Goal: Task Accomplishment & Management: Complete application form

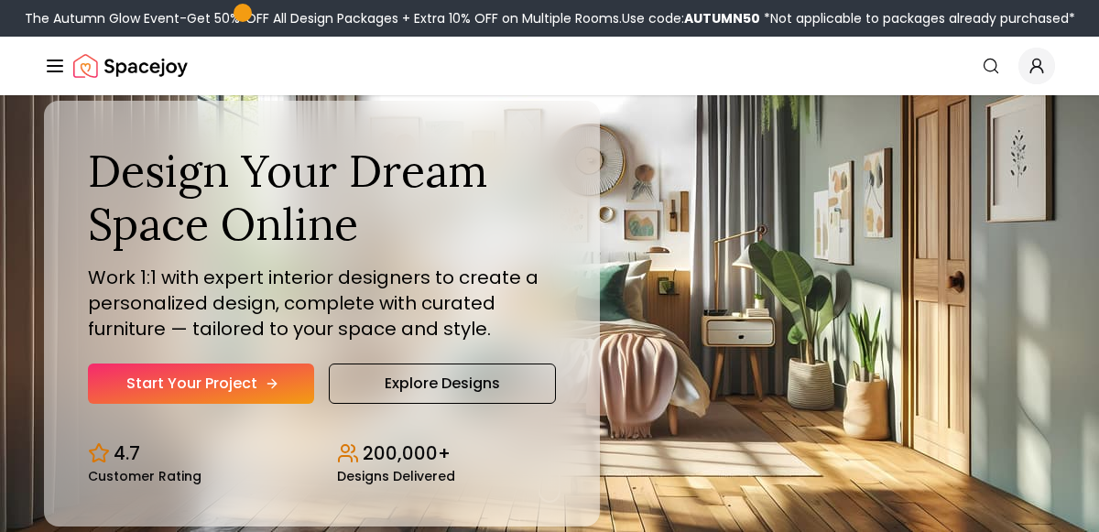
click at [266, 382] on icon "Hero section" at bounding box center [272, 383] width 15 height 15
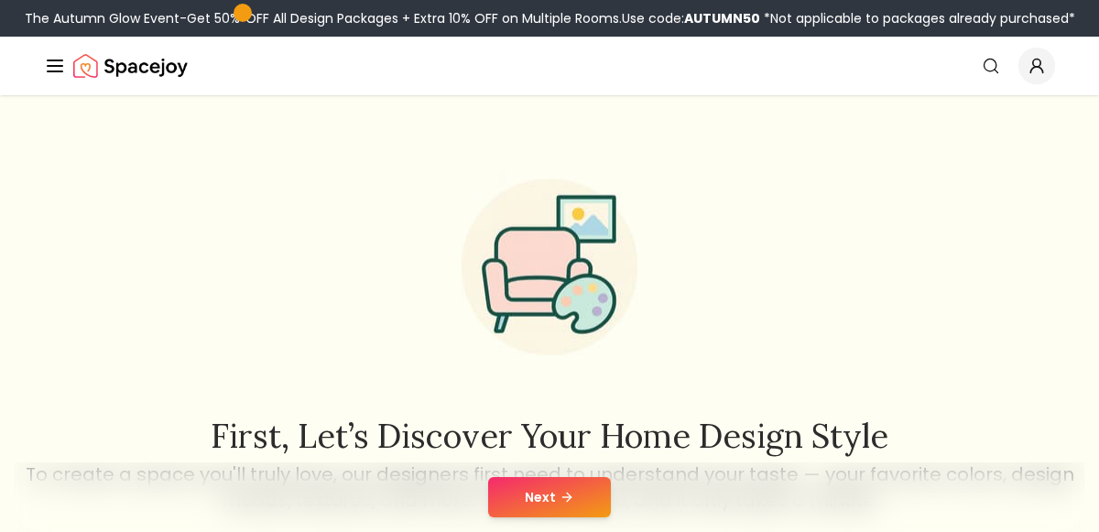
click at [553, 503] on button "Next" at bounding box center [549, 497] width 123 height 40
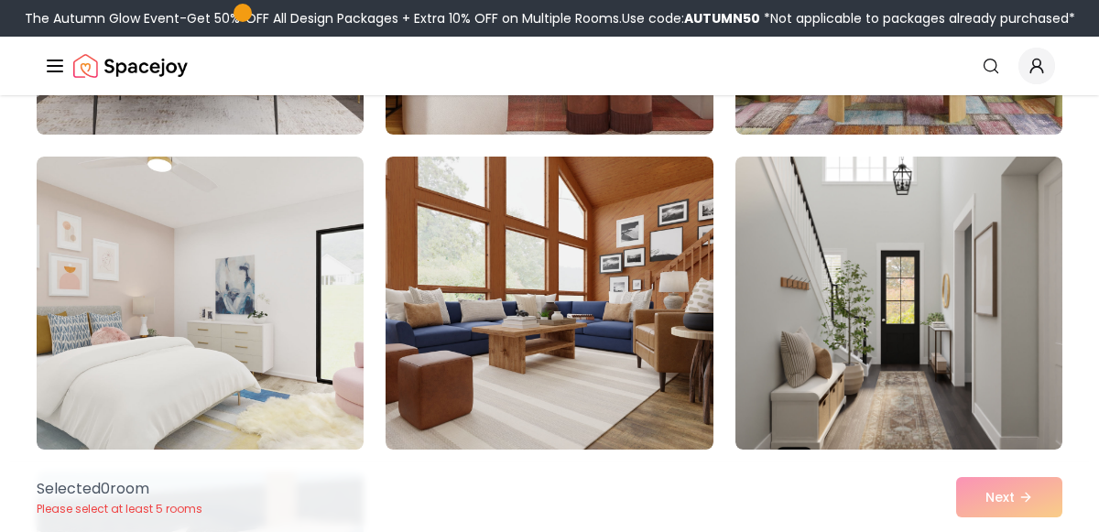
scroll to position [755, 0]
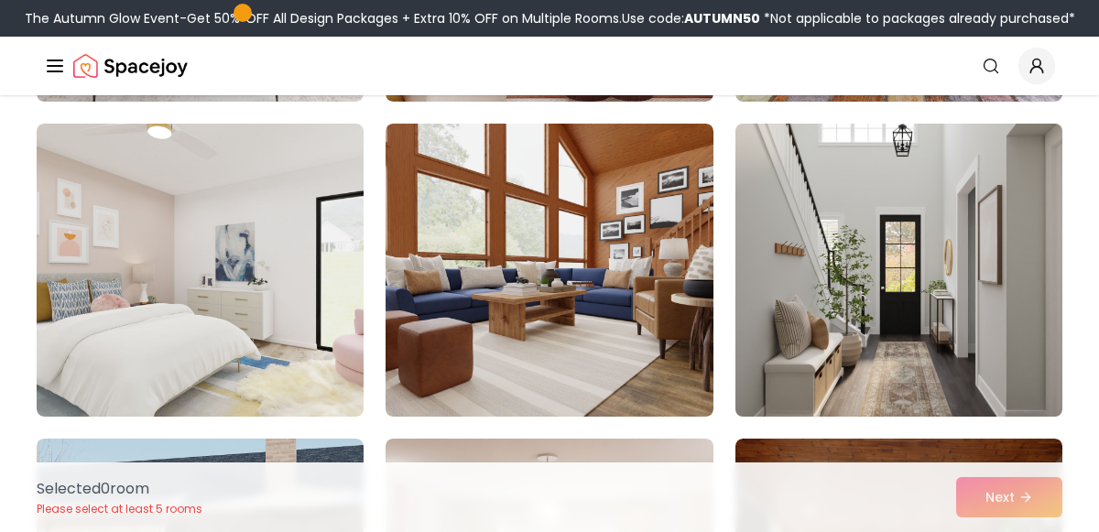
click at [958, 366] on img at bounding box center [898, 270] width 343 height 308
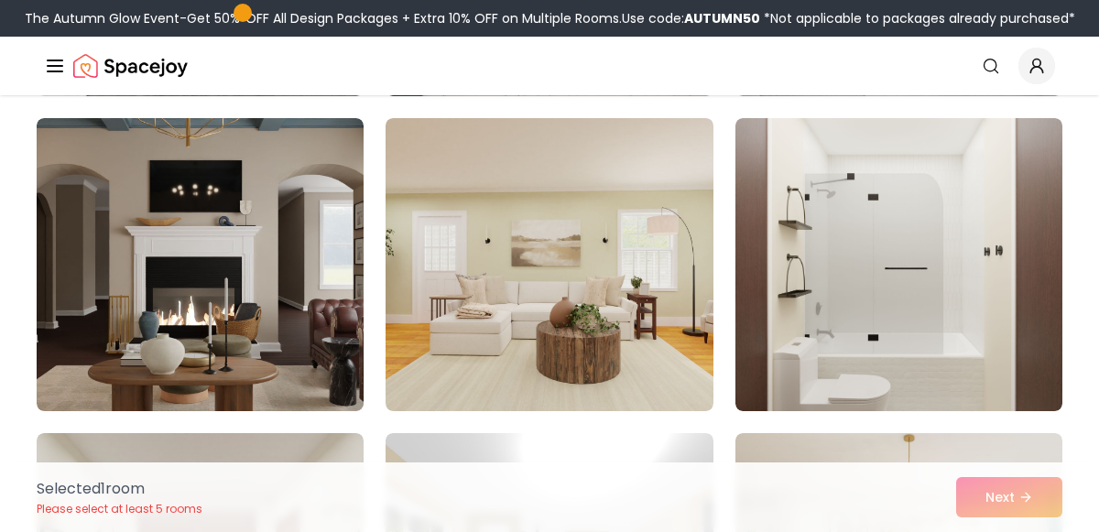
scroll to position [3908, 0]
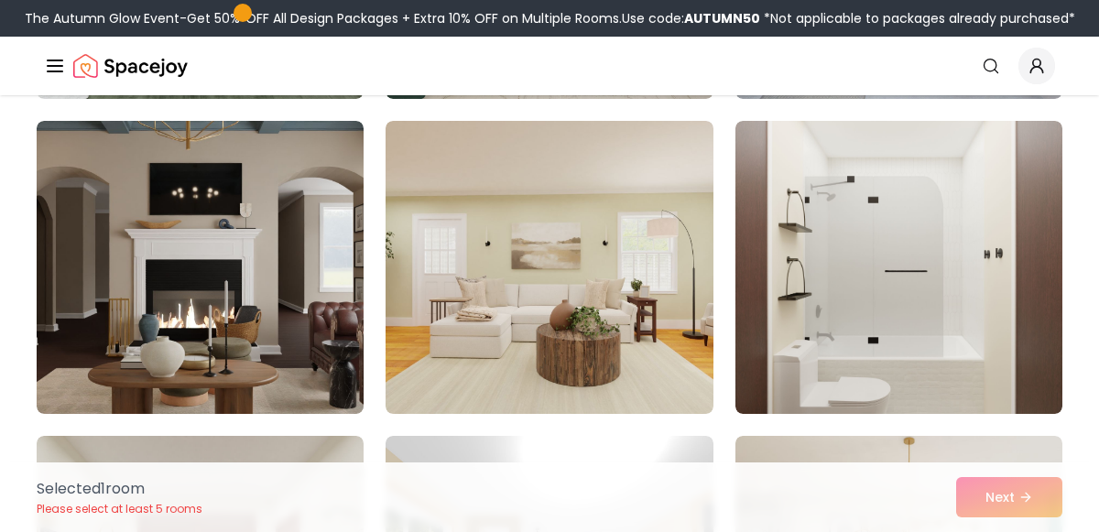
click at [108, 320] on img at bounding box center [200, 267] width 327 height 293
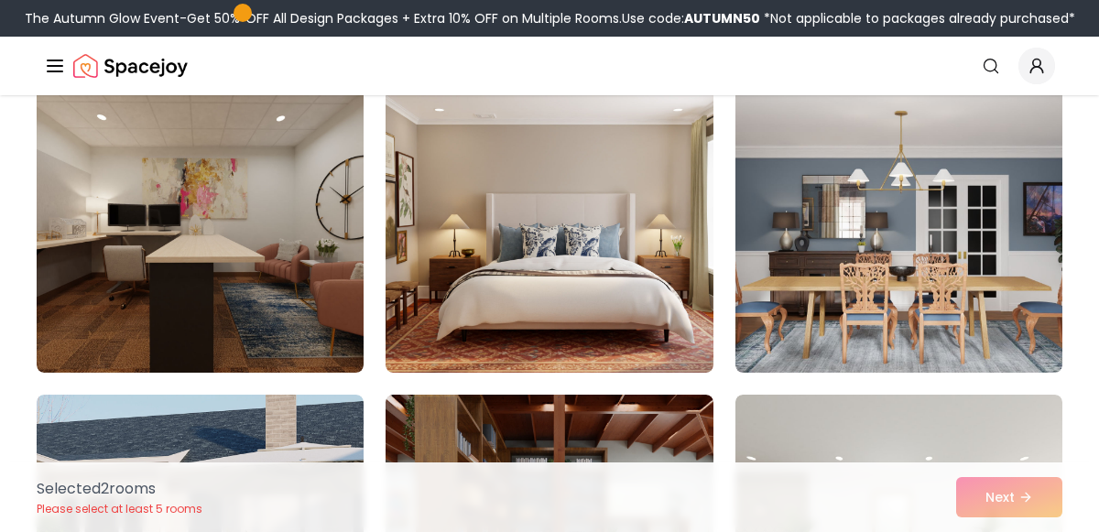
scroll to position [5525, 0]
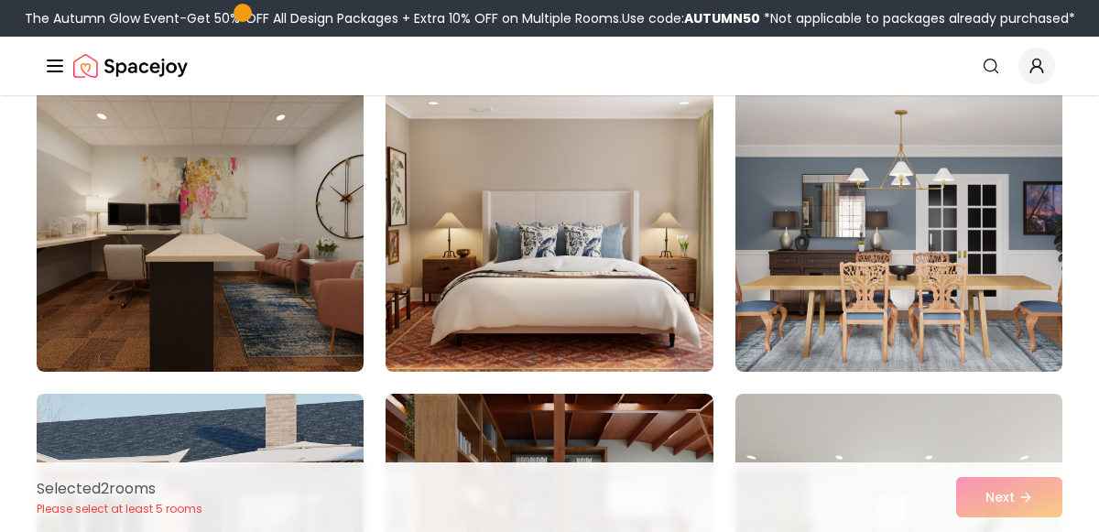
click at [635, 281] on img at bounding box center [548, 225] width 343 height 308
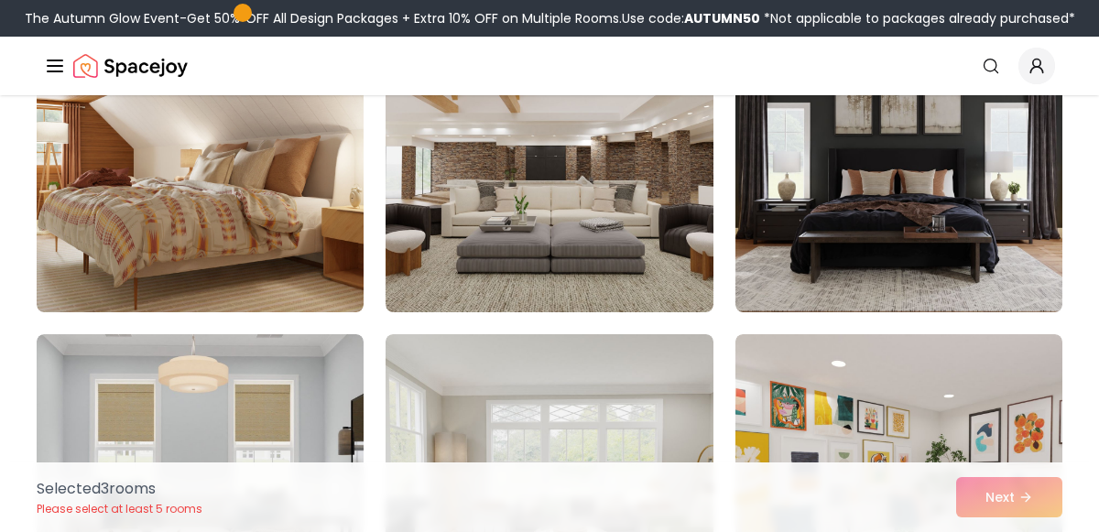
scroll to position [7110, 0]
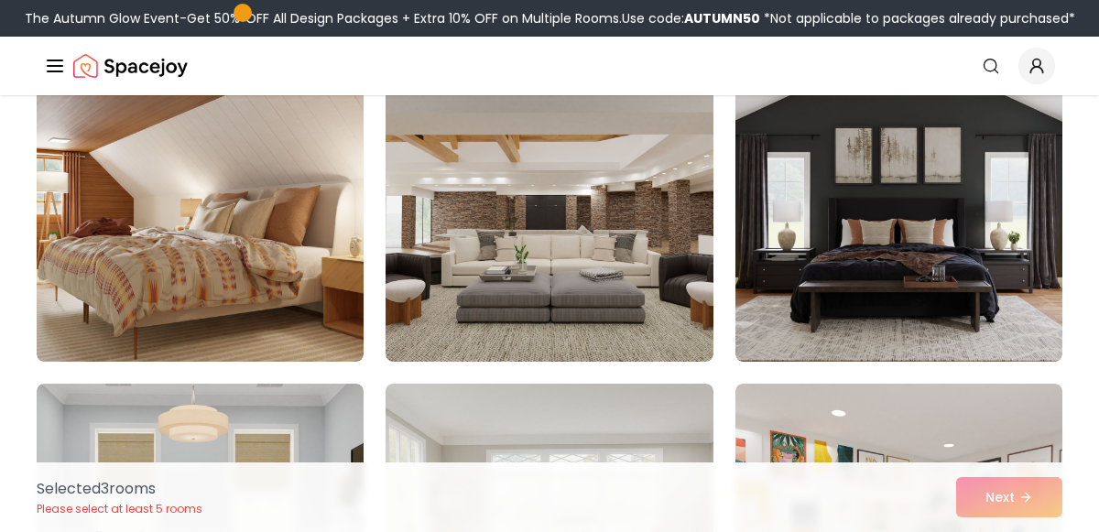
click at [995, 300] on img at bounding box center [898, 215] width 327 height 293
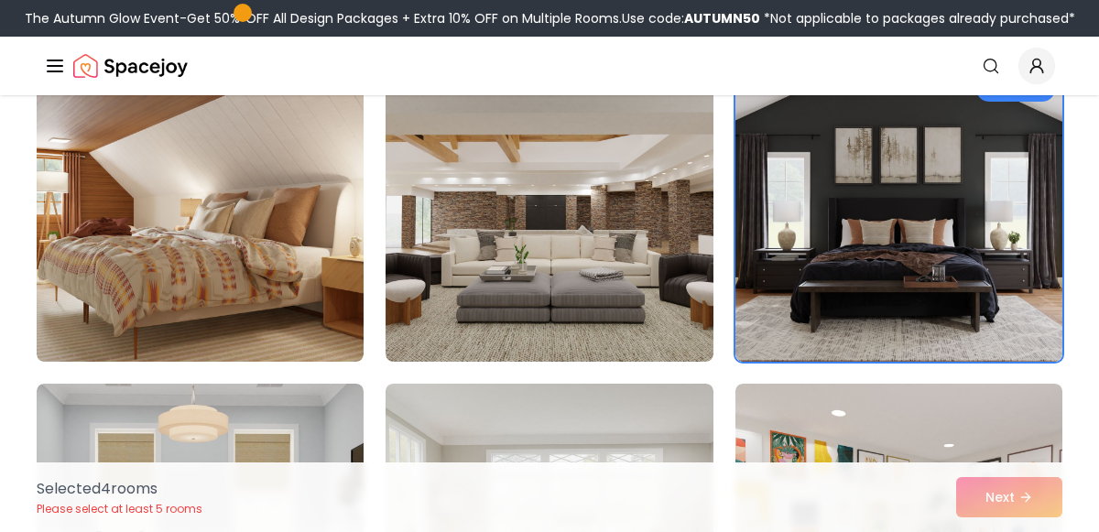
click at [1016, 516] on div "Selected 4 room s Please select at least 5 rooms Next" at bounding box center [549, 497] width 1055 height 70
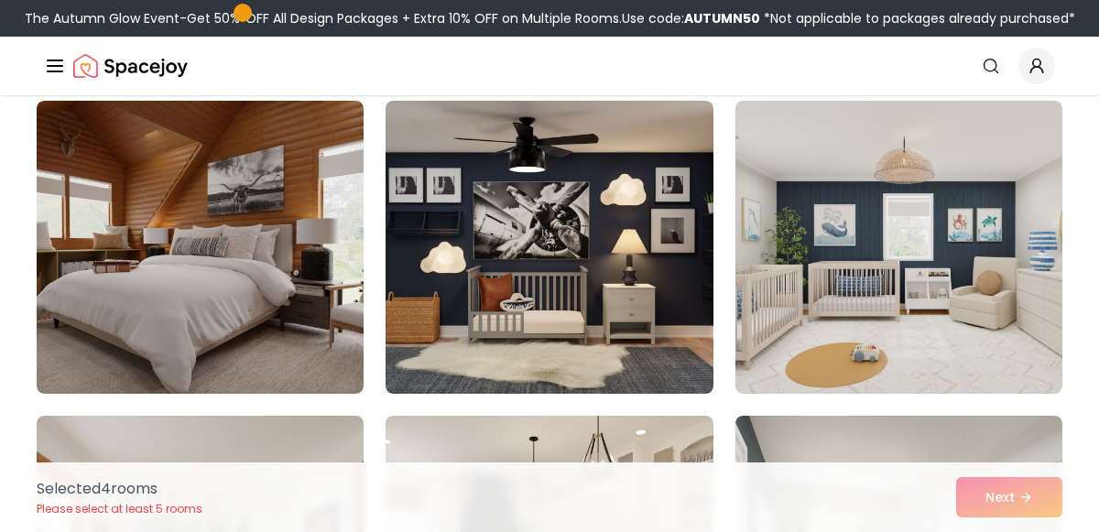
scroll to position [9915, 0]
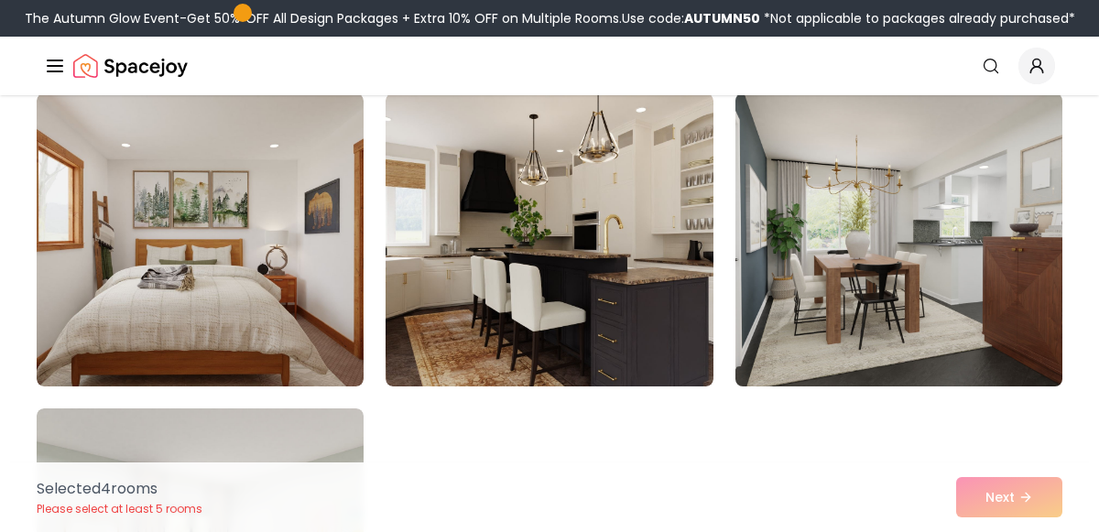
click at [1000, 320] on img at bounding box center [898, 240] width 343 height 308
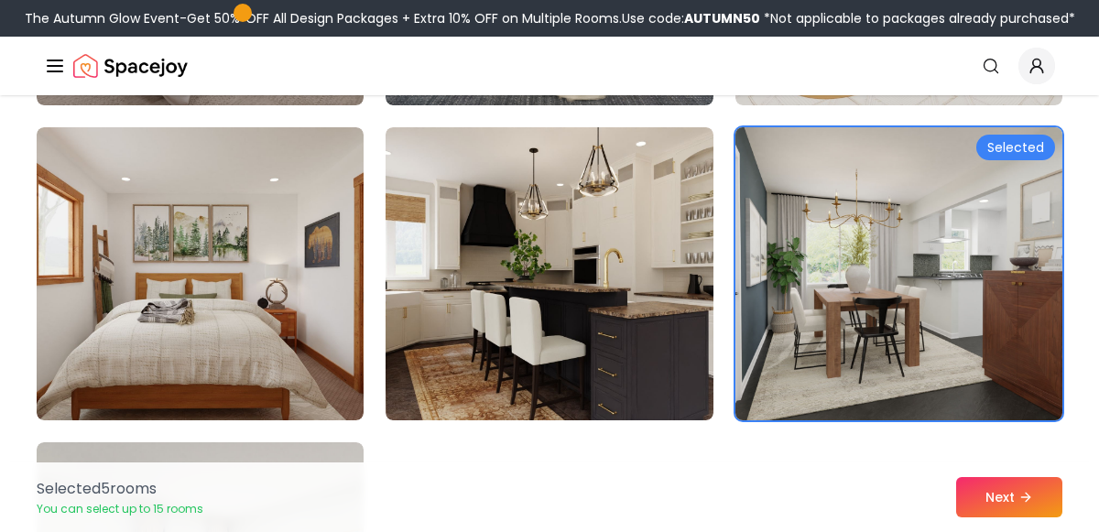
click at [971, 373] on img at bounding box center [898, 274] width 343 height 308
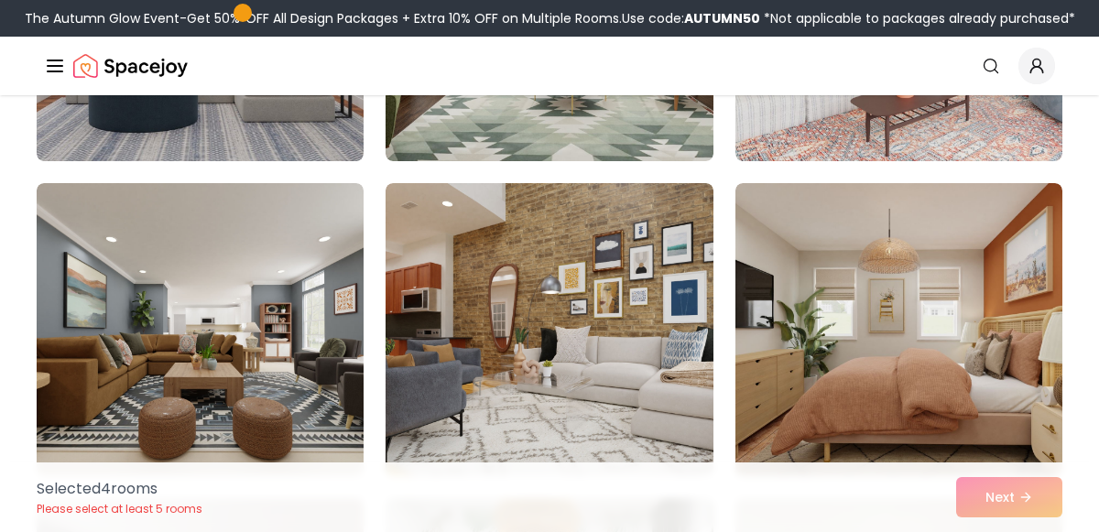
scroll to position [7628, 0]
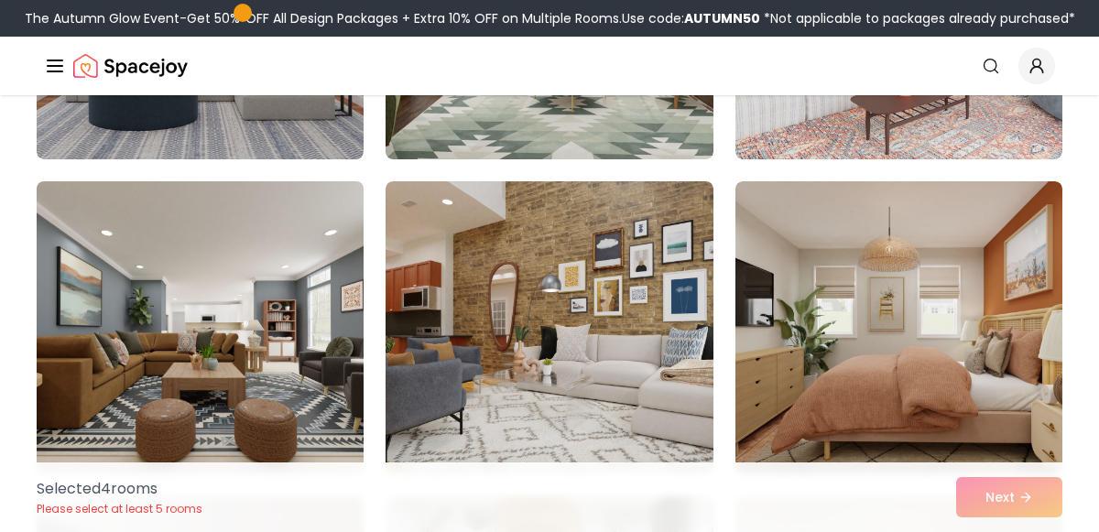
click at [115, 365] on img at bounding box center [199, 328] width 343 height 308
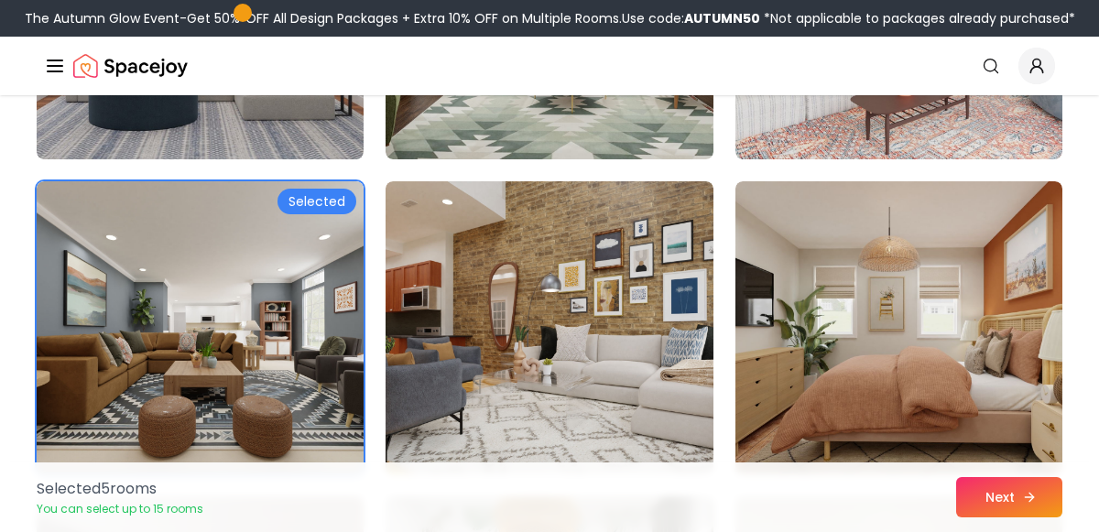
click at [1025, 511] on button "Next" at bounding box center [1009, 497] width 106 height 40
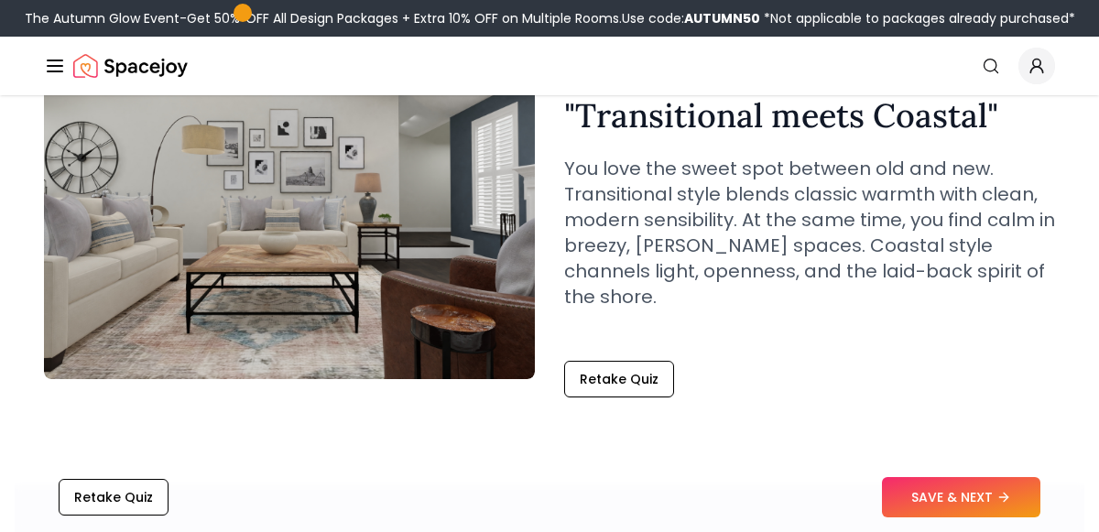
scroll to position [183, 0]
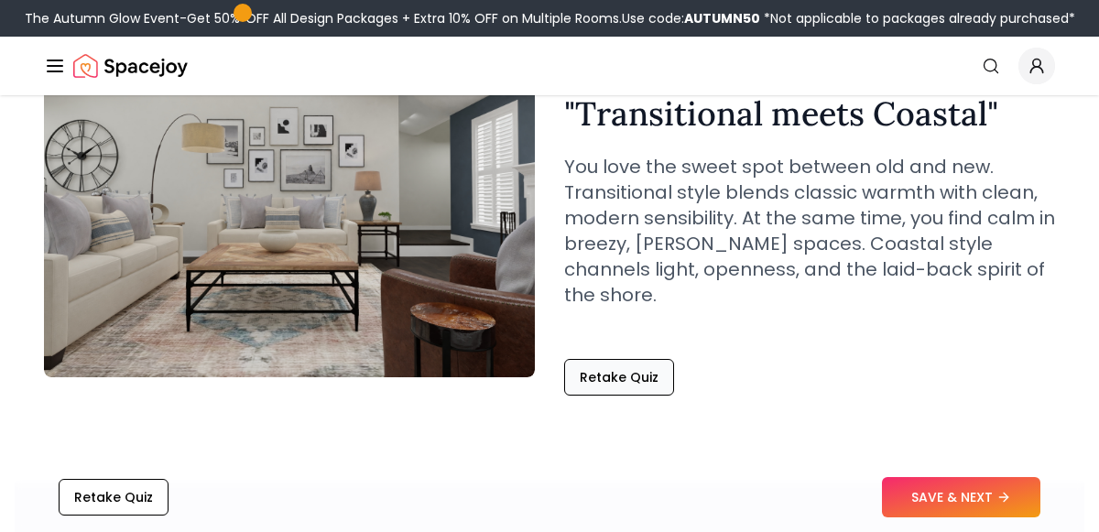
click at [631, 362] on button "Retake Quiz" at bounding box center [619, 377] width 110 height 37
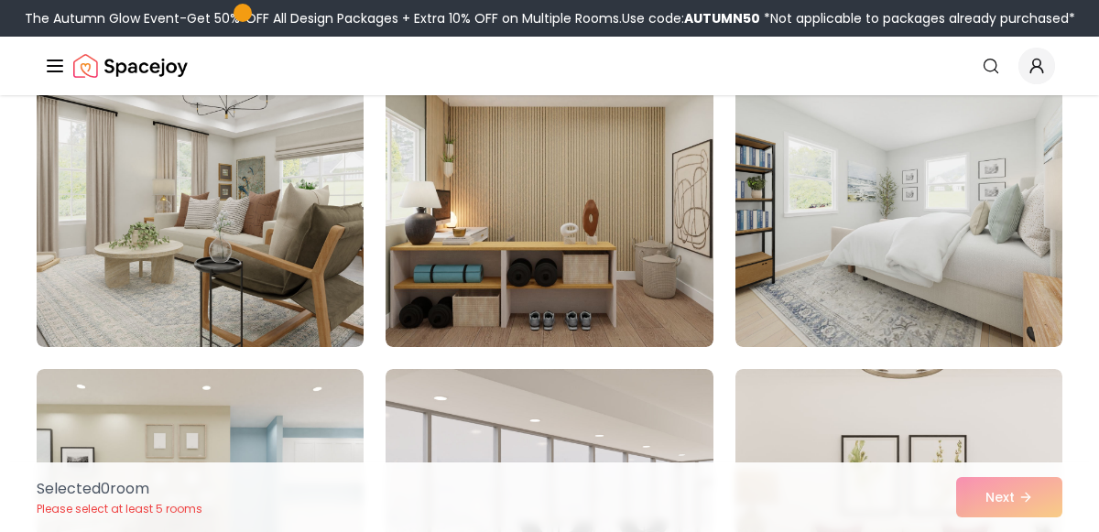
scroll to position [1143, 0]
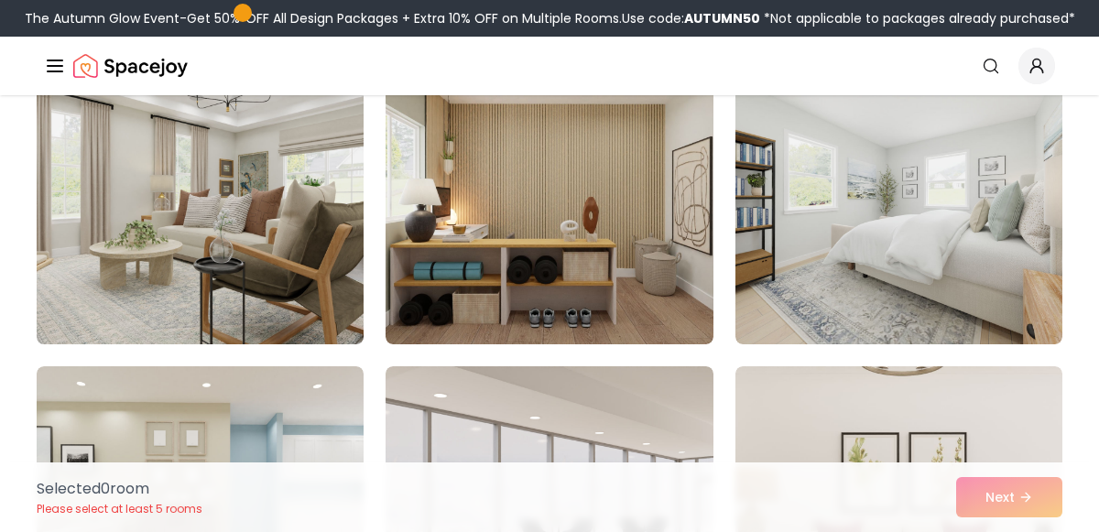
click at [266, 256] on img at bounding box center [199, 198] width 343 height 308
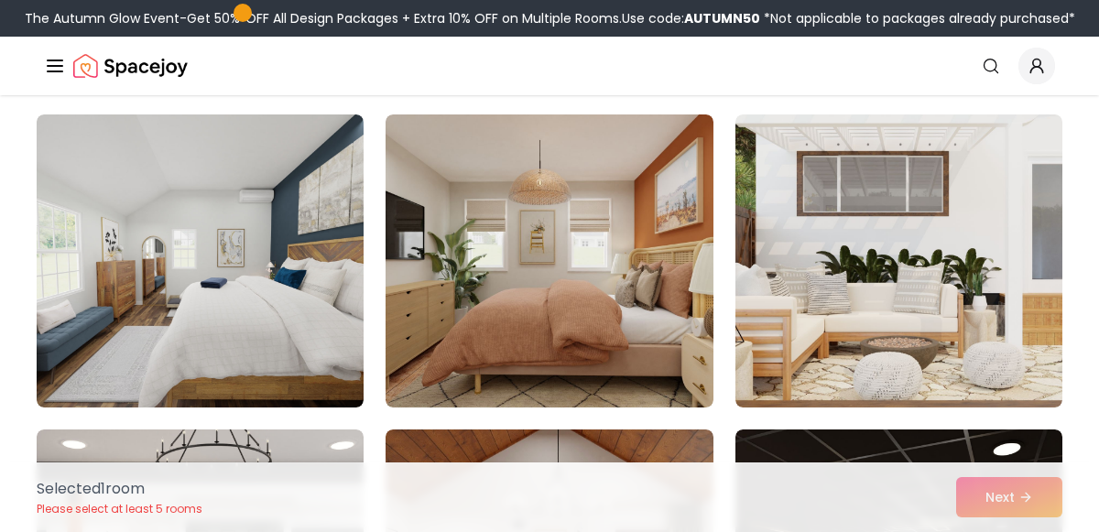
scroll to position [2343, 0]
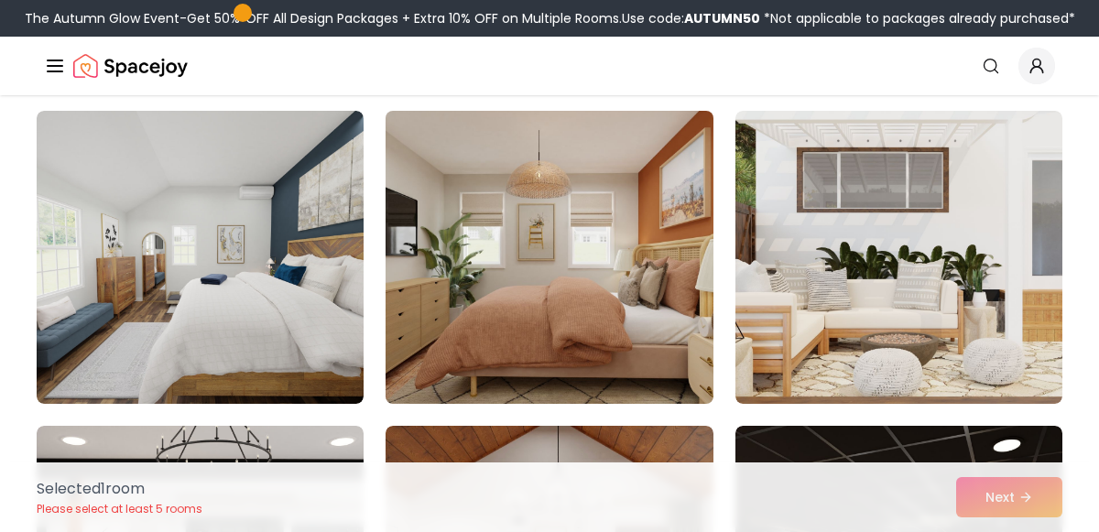
click at [624, 358] on img at bounding box center [548, 257] width 343 height 308
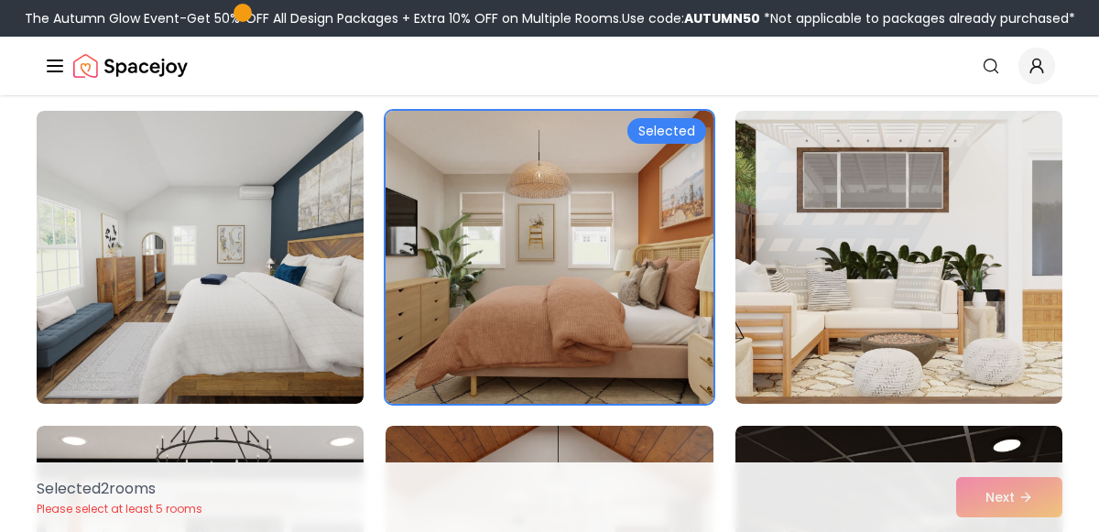
click at [630, 360] on img at bounding box center [548, 257] width 343 height 308
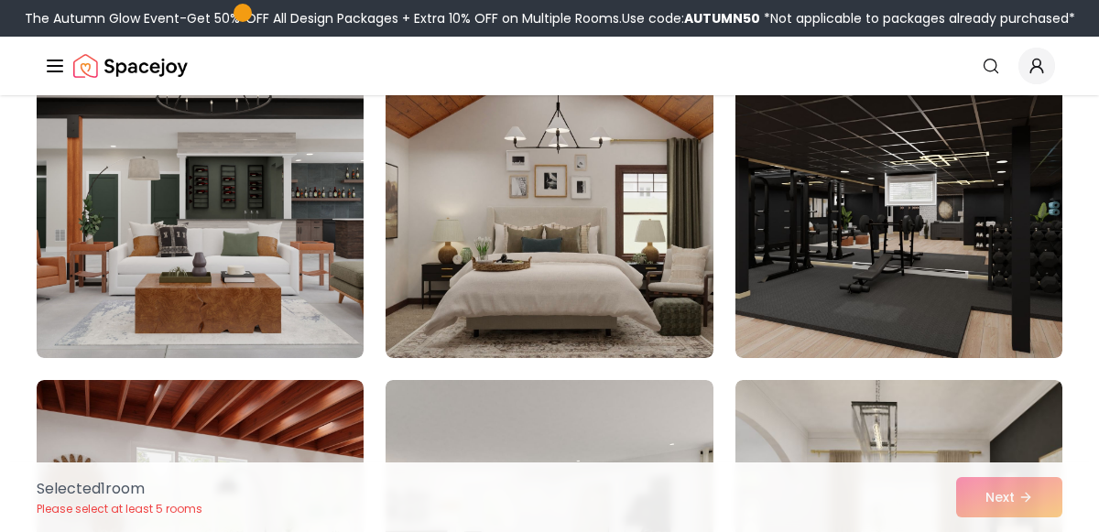
scroll to position [2704, 0]
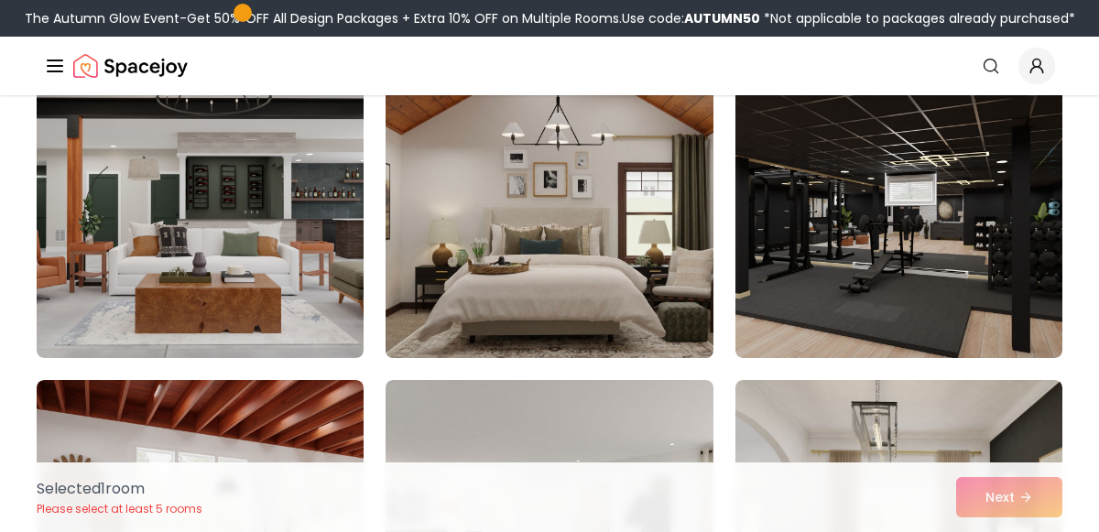
click at [621, 295] on img at bounding box center [548, 212] width 343 height 308
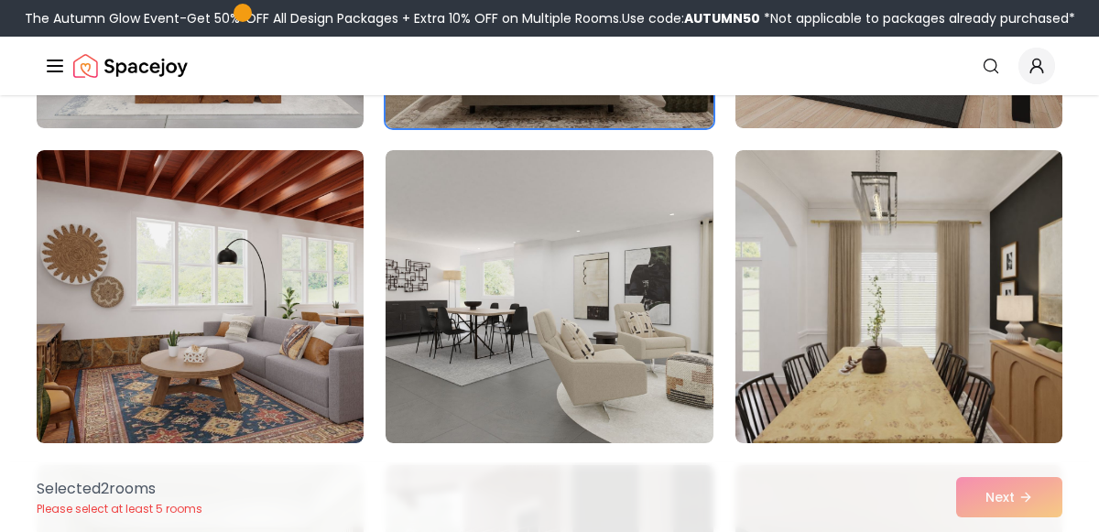
scroll to position [2935, 0]
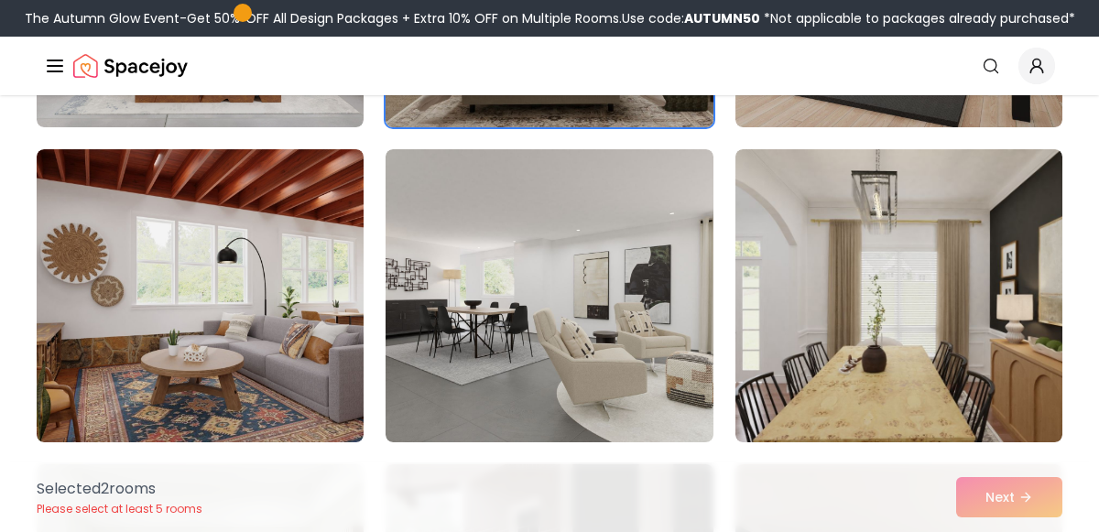
click at [288, 419] on img at bounding box center [200, 295] width 327 height 293
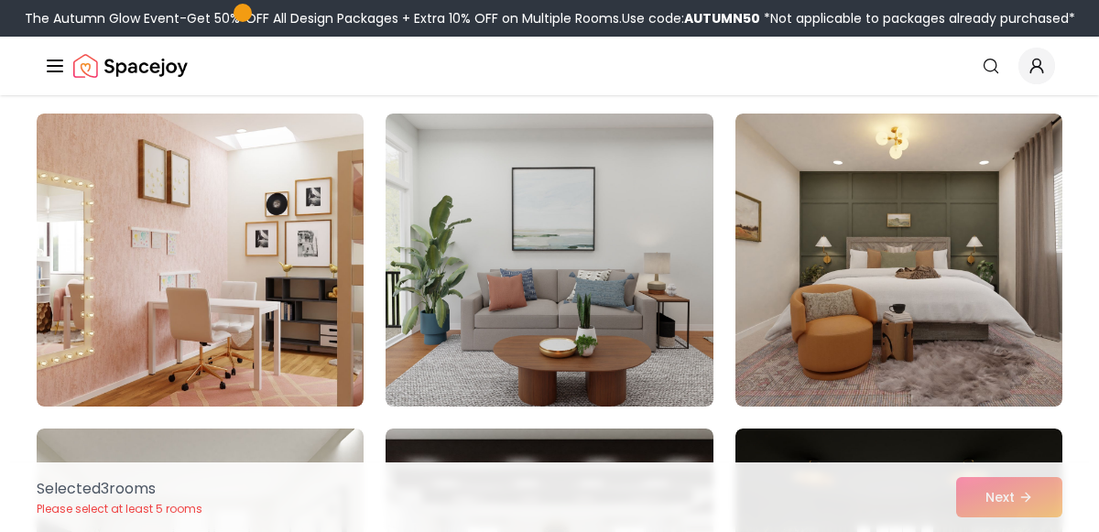
scroll to position [4547, 0]
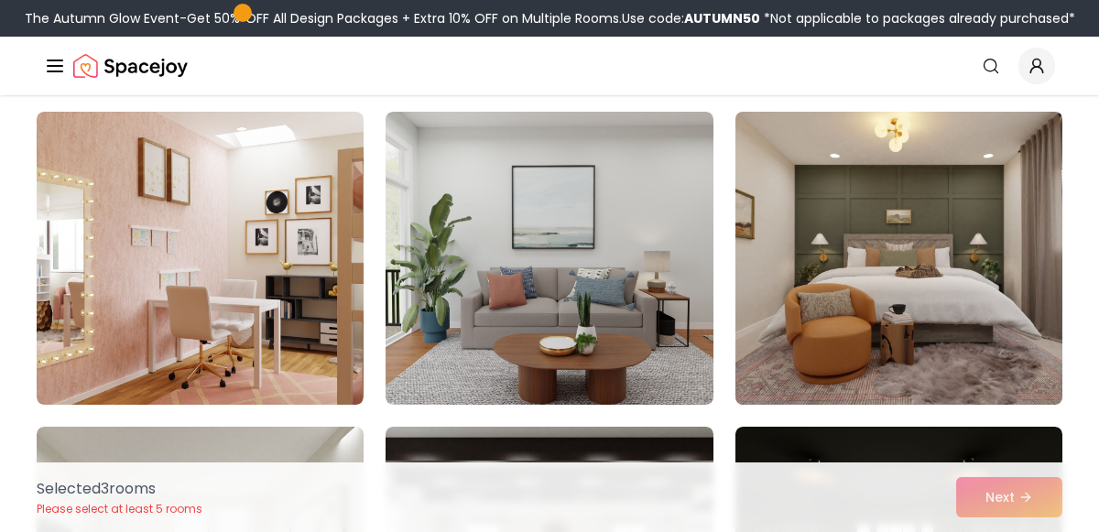
click at [953, 308] on img at bounding box center [898, 258] width 343 height 308
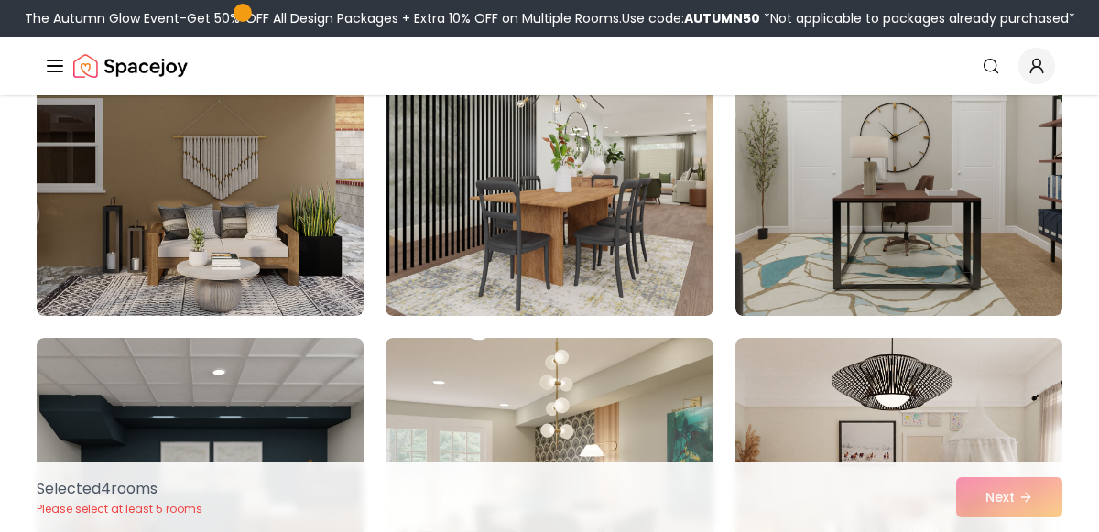
scroll to position [7789, 0]
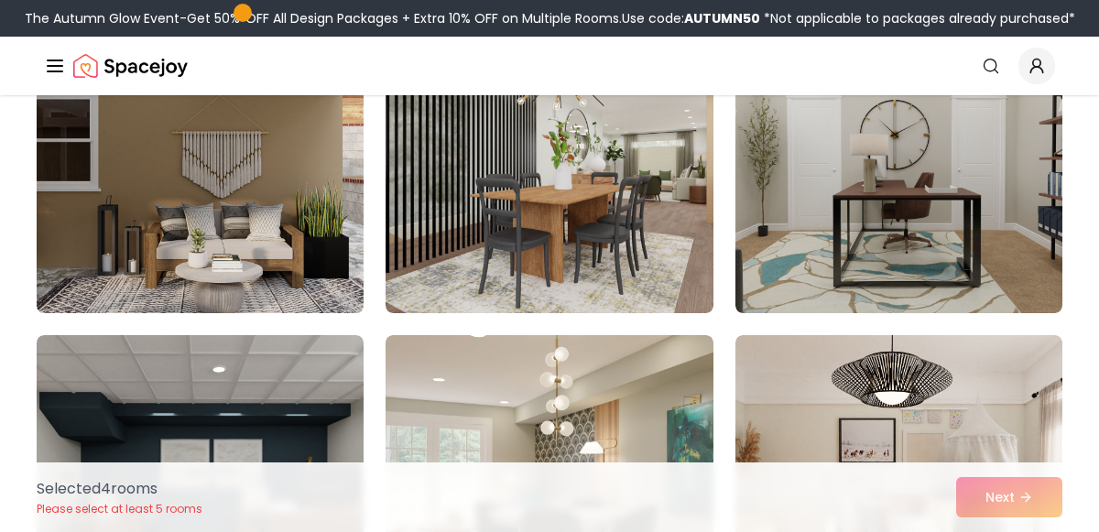
click at [241, 261] on img at bounding box center [199, 167] width 343 height 308
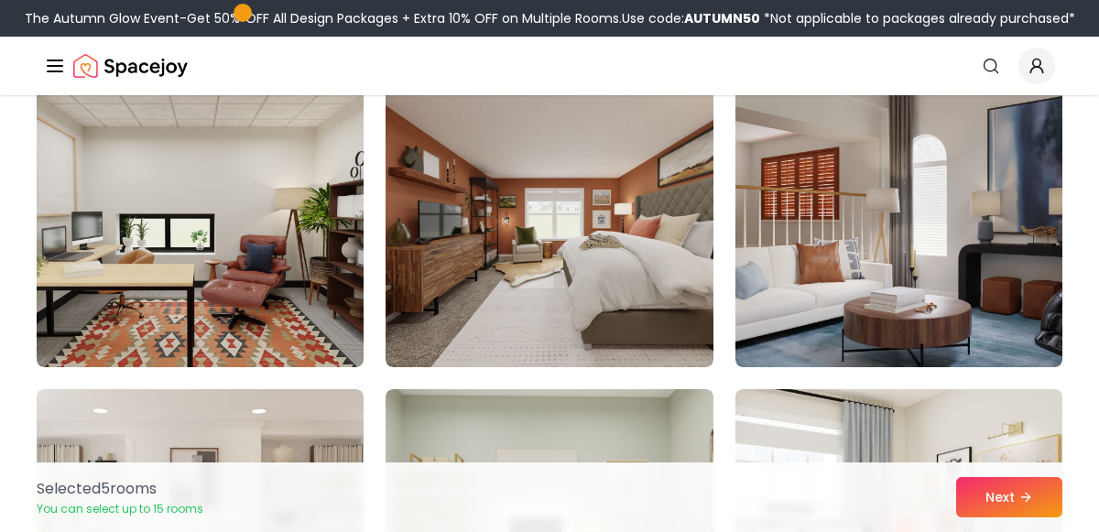
scroll to position [9001, 0]
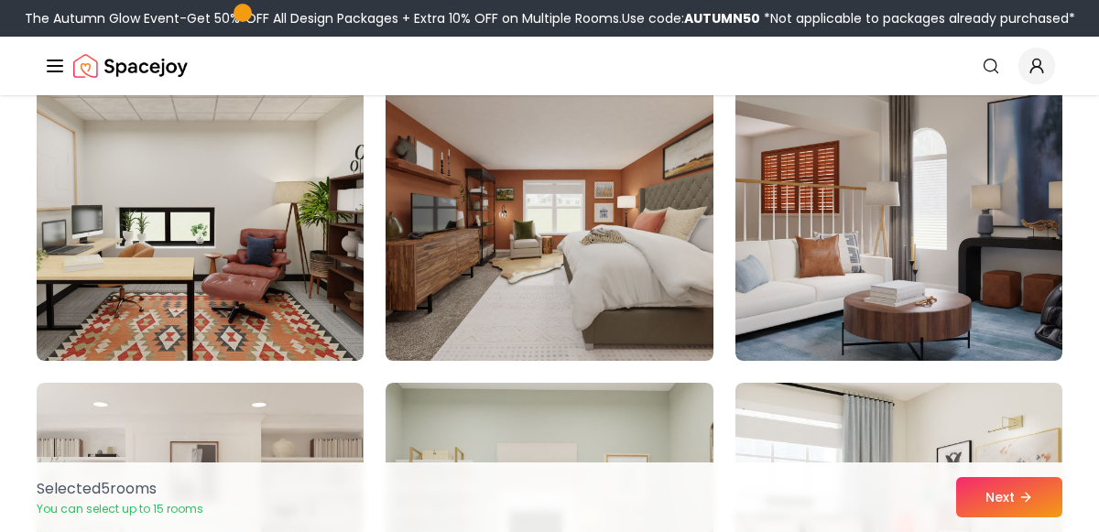
click at [580, 308] on img at bounding box center [548, 214] width 343 height 308
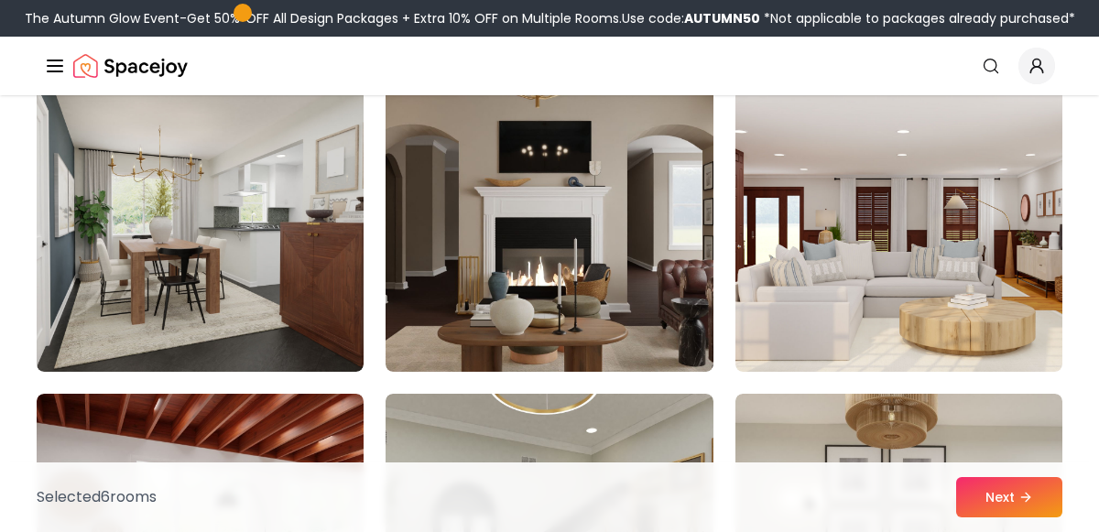
scroll to position [9940, 0]
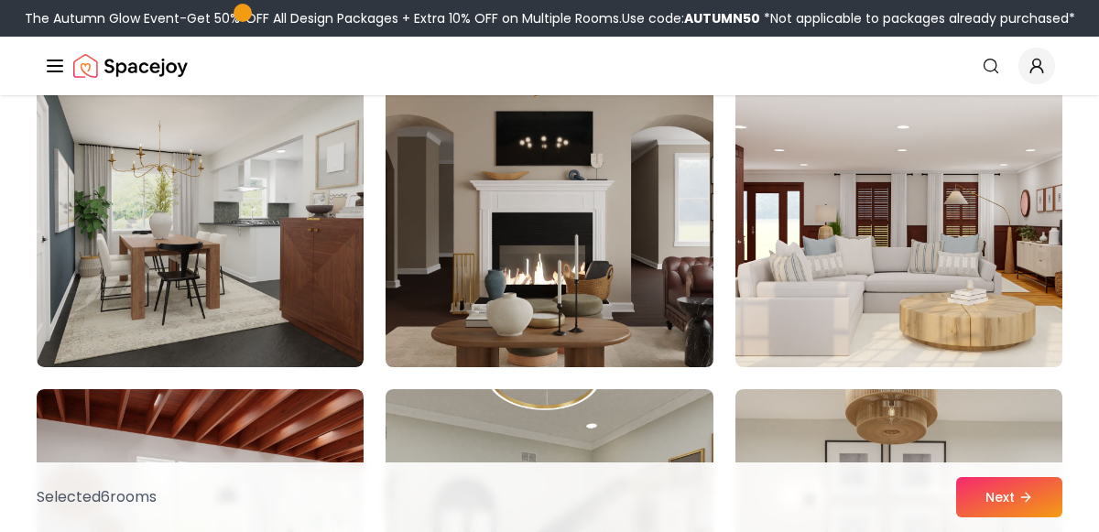
click at [589, 309] on img at bounding box center [548, 221] width 343 height 308
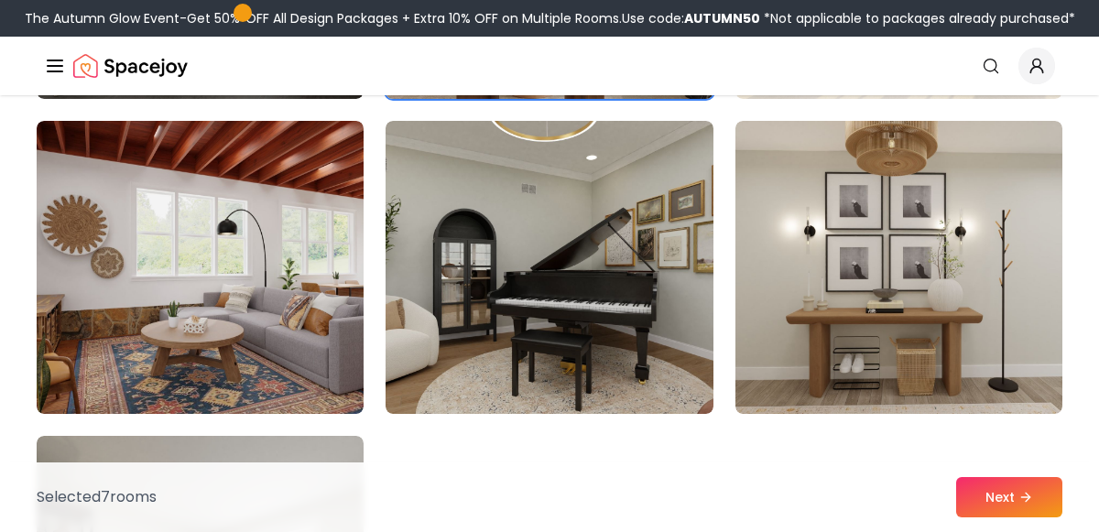
scroll to position [10209, 0]
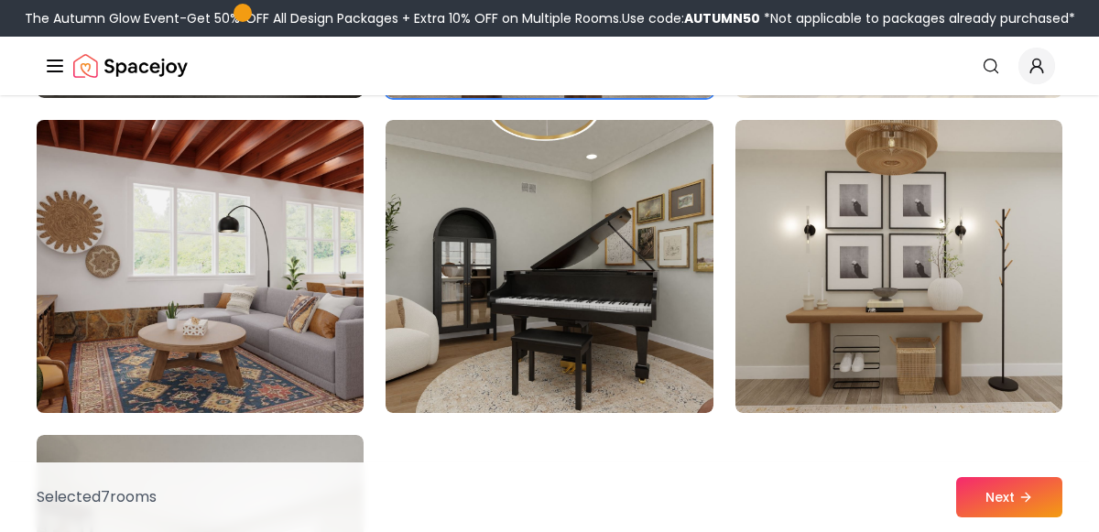
click at [266, 371] on img at bounding box center [199, 267] width 343 height 308
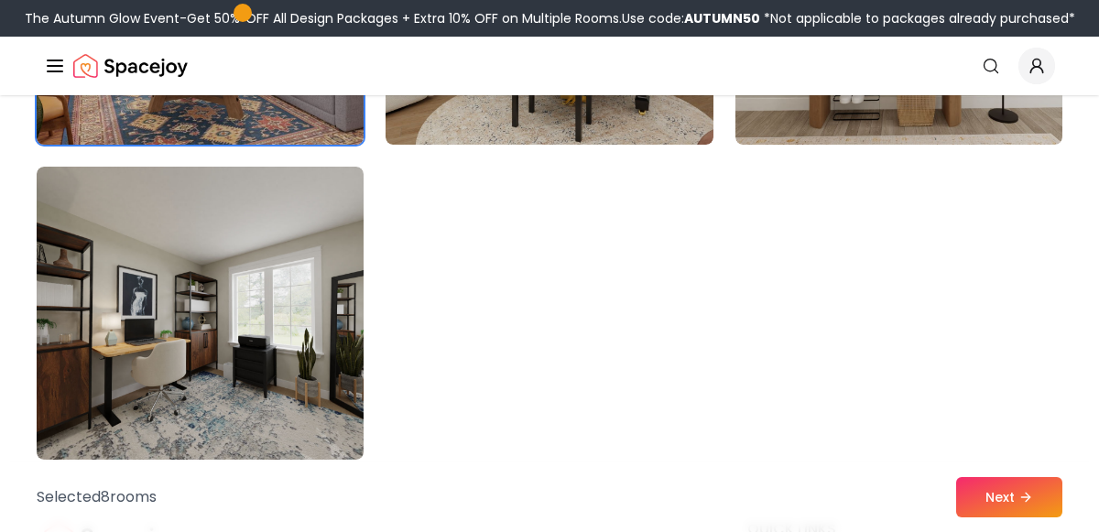
scroll to position [10484, 0]
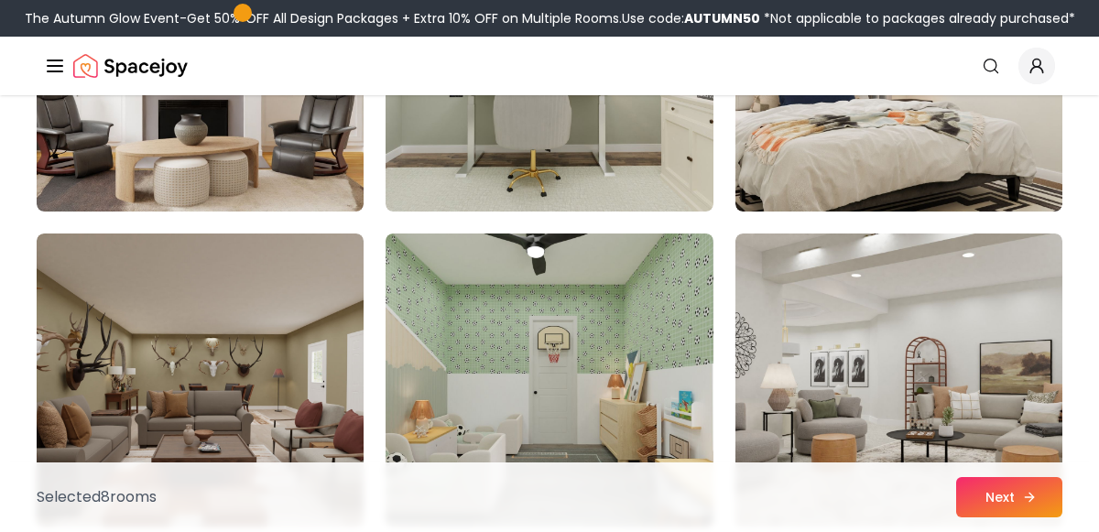
click at [1012, 511] on button "Next" at bounding box center [1009, 497] width 106 height 40
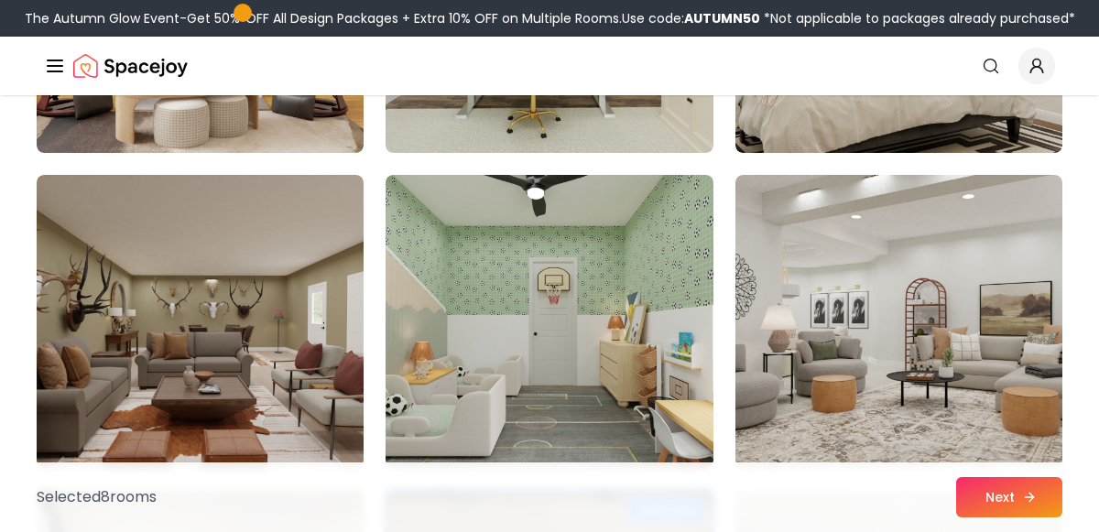
scroll to position [9465, 0]
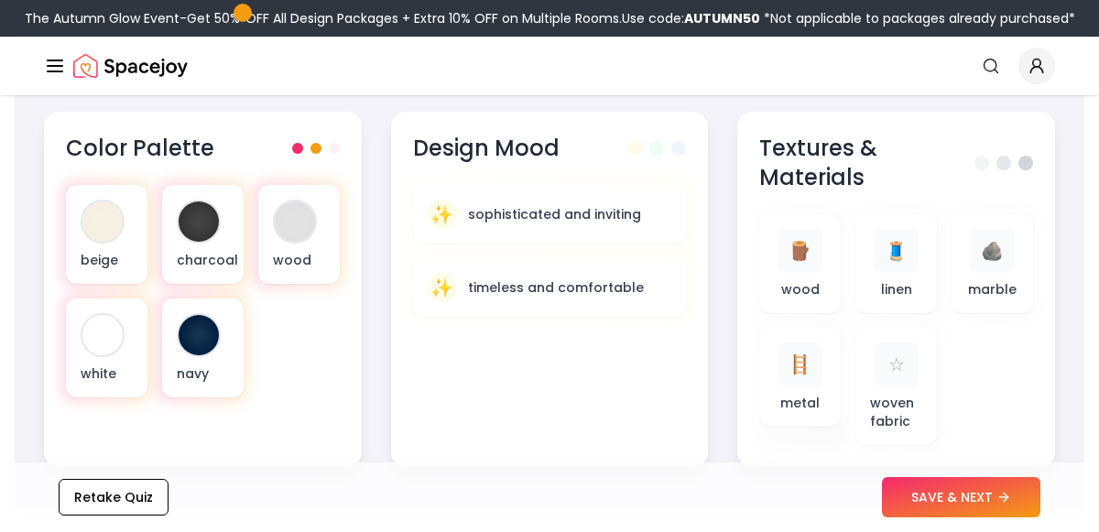
scroll to position [770, 0]
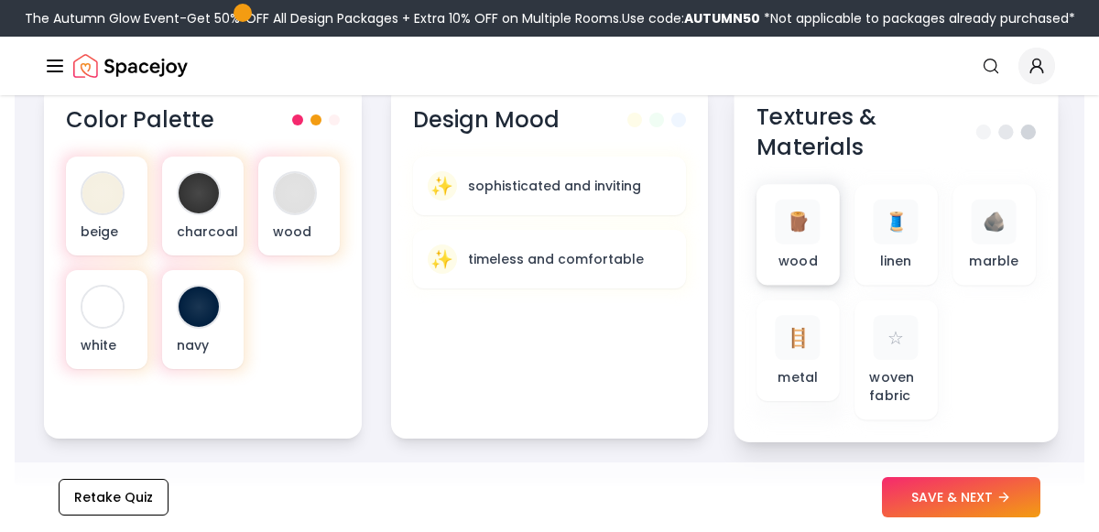
click at [807, 252] on p "wood" at bounding box center [797, 261] width 39 height 18
click at [787, 349] on span "🪜" at bounding box center [799, 337] width 24 height 27
click at [888, 380] on p "woven fabric" at bounding box center [896, 386] width 53 height 38
click at [790, 248] on div "🪵 wood" at bounding box center [798, 235] width 53 height 71
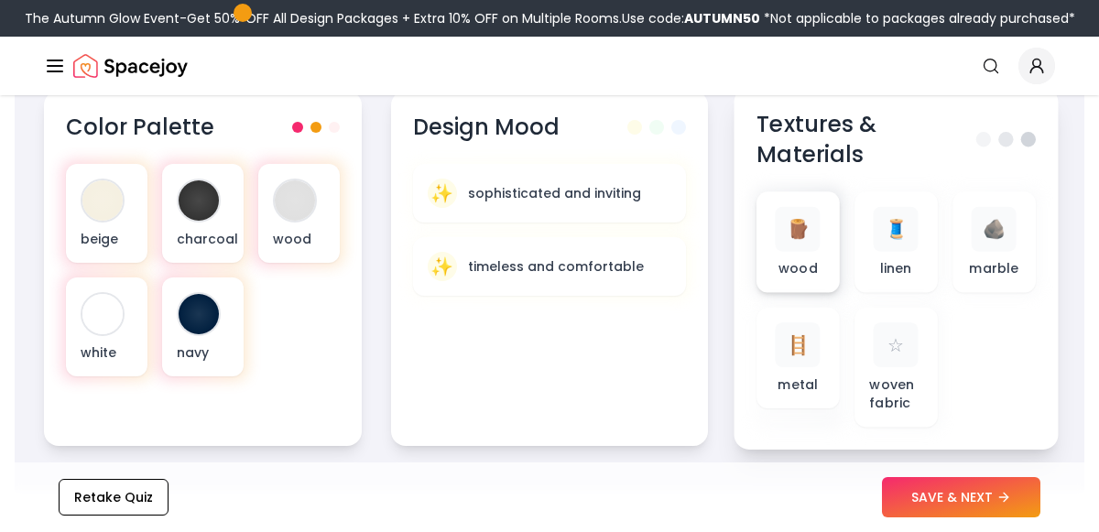
scroll to position [763, 0]
click at [798, 381] on p "metal" at bounding box center [798, 384] width 40 height 18
click at [1009, 138] on span at bounding box center [1005, 139] width 15 height 15
click at [985, 147] on div "Textures & Materials" at bounding box center [895, 140] width 279 height 60
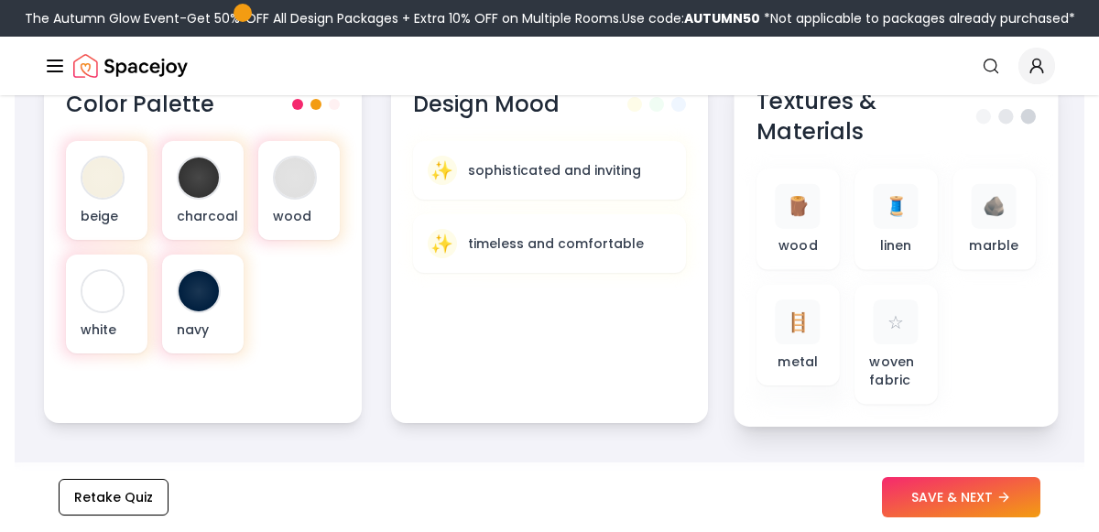
scroll to position [790, 0]
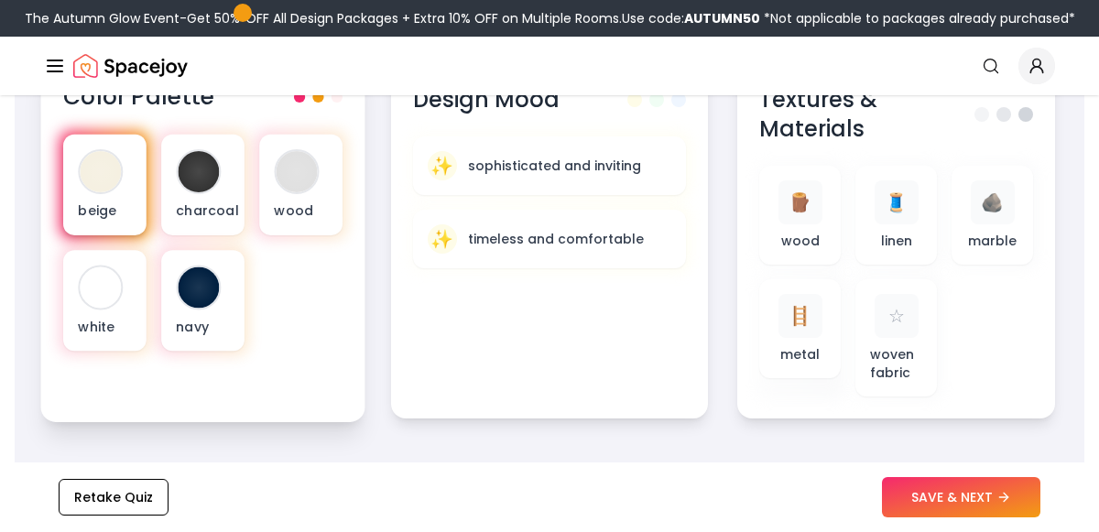
click at [97, 190] on div at bounding box center [100, 171] width 41 height 41
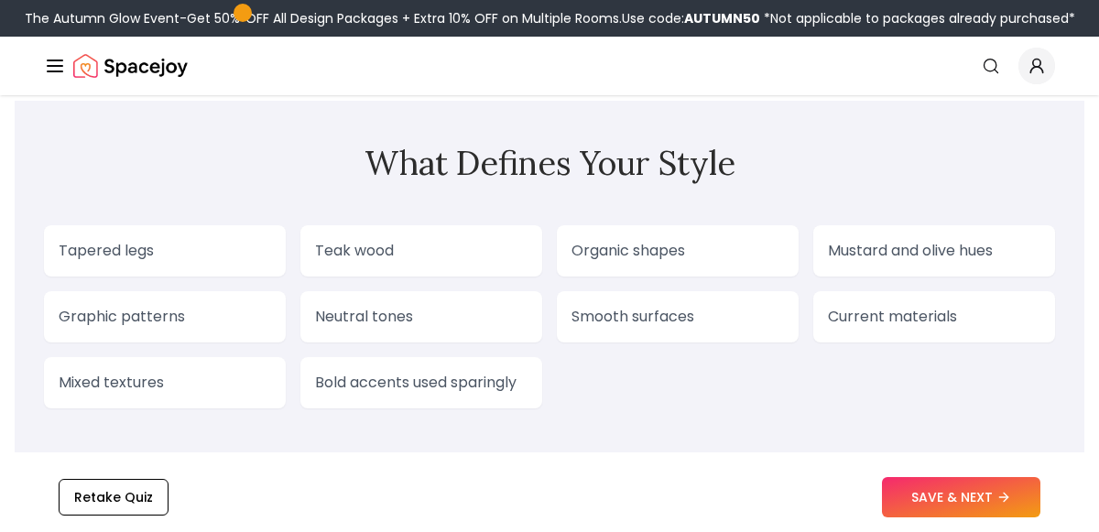
scroll to position [1663, 0]
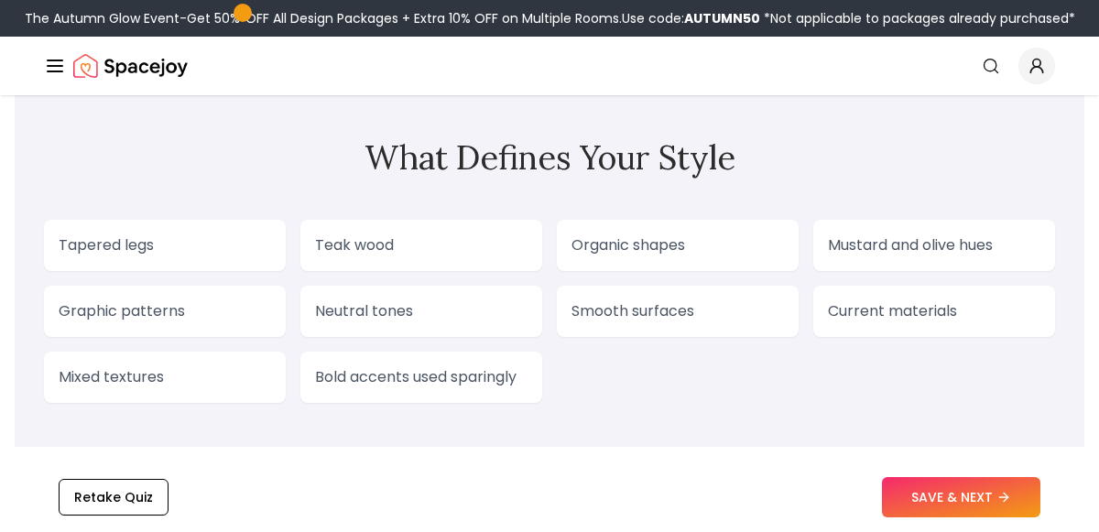
click at [207, 372] on p "Mixed textures" at bounding box center [165, 377] width 212 height 22
click at [131, 391] on div "Mixed textures" at bounding box center [165, 377] width 242 height 51
click at [147, 370] on p "Mixed textures" at bounding box center [165, 377] width 212 height 22
click at [152, 383] on p "Mixed textures" at bounding box center [165, 377] width 212 height 22
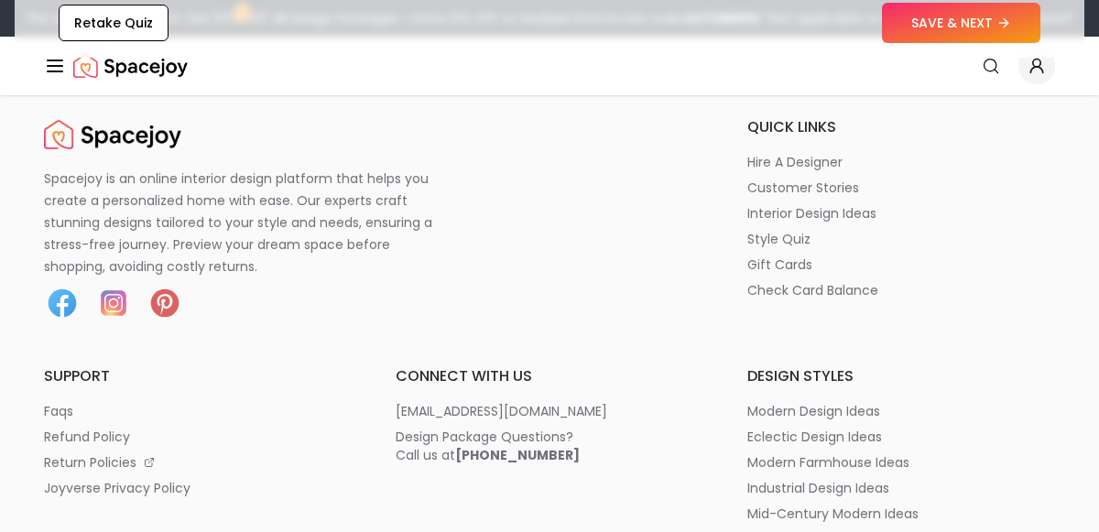
scroll to position [3393, 0]
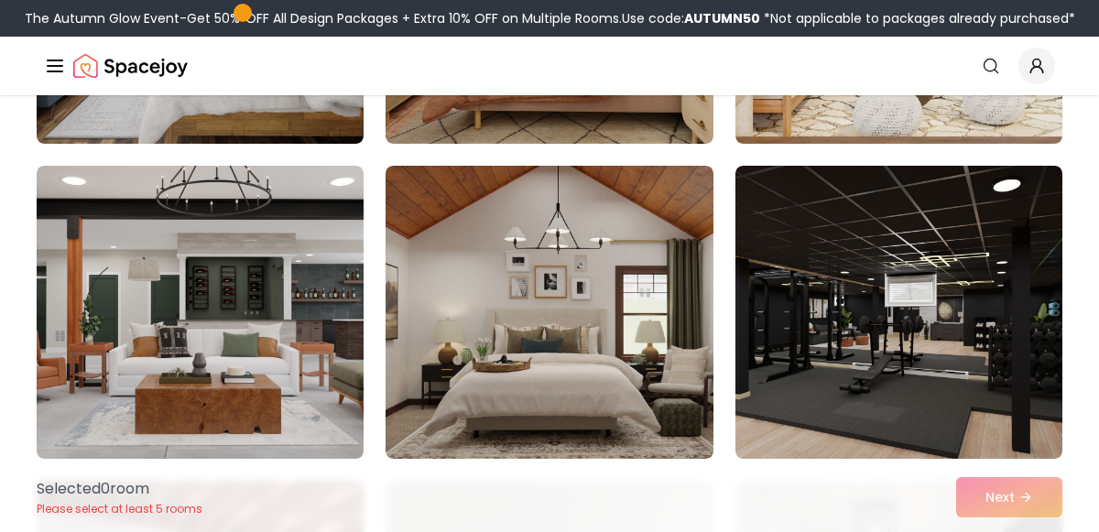
scroll to position [2604, 0]
